Goal: Obtain resource: Download file/media

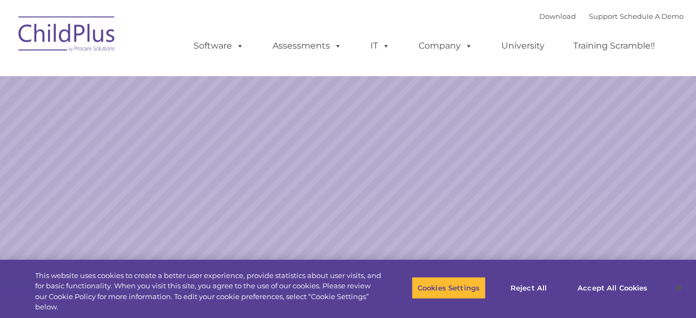
select select "MEDIUM"
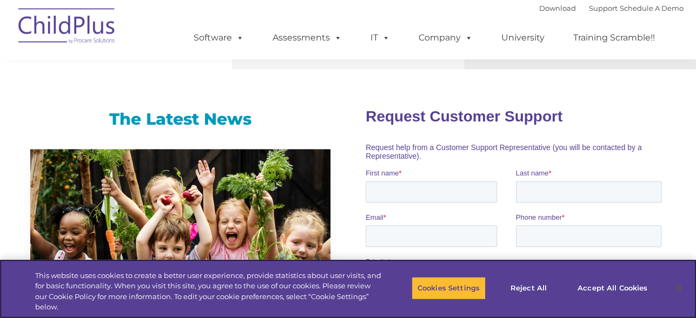
scroll to position [574, 0]
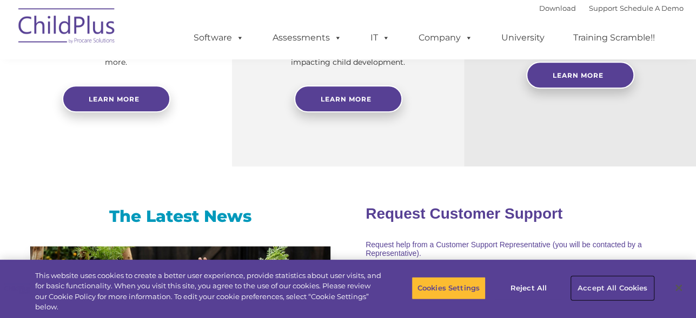
click at [587, 284] on button "Accept All Cookies" at bounding box center [612, 288] width 82 height 23
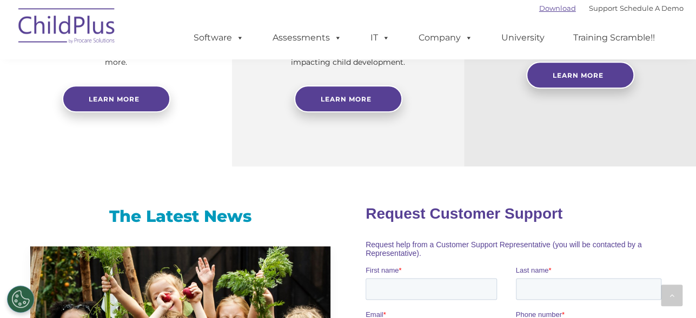
click at [539, 6] on link "Download" at bounding box center [557, 8] width 37 height 9
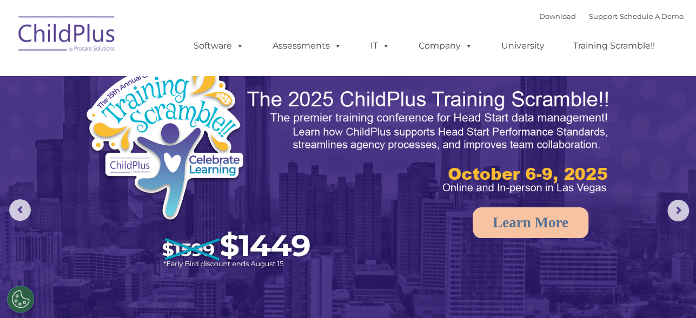
select select "MEDIUM"
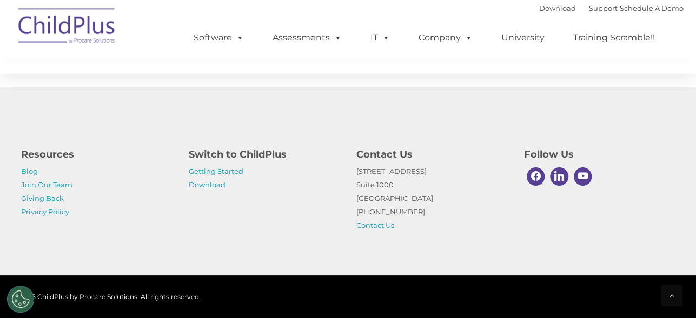
scroll to position [1314, 0]
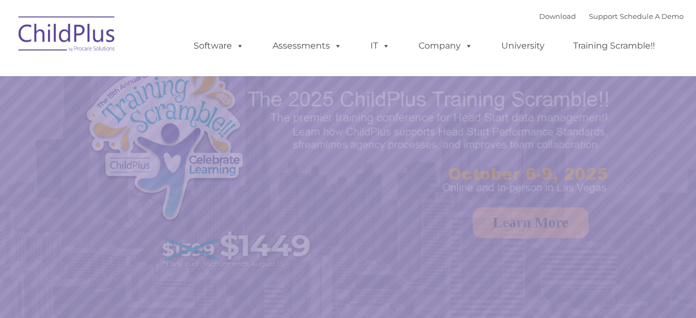
select select "MEDIUM"
